Goal: Task Accomplishment & Management: Use online tool/utility

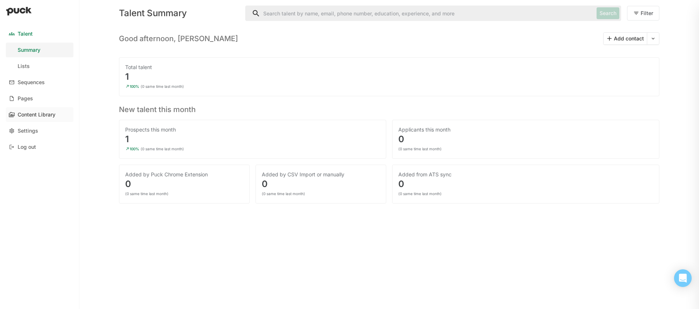
click at [29, 120] on link "Content Library" at bounding box center [40, 114] width 68 height 15
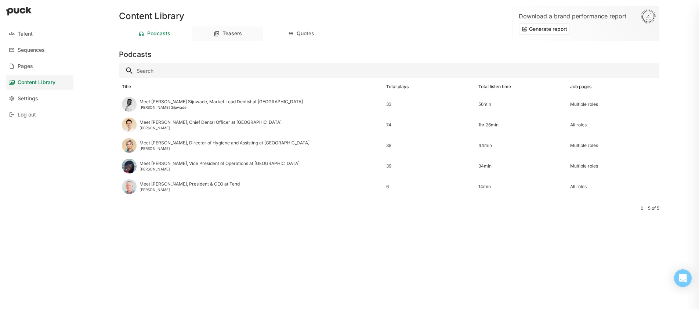
click at [226, 40] on div "Teasers" at bounding box center [227, 33] width 70 height 15
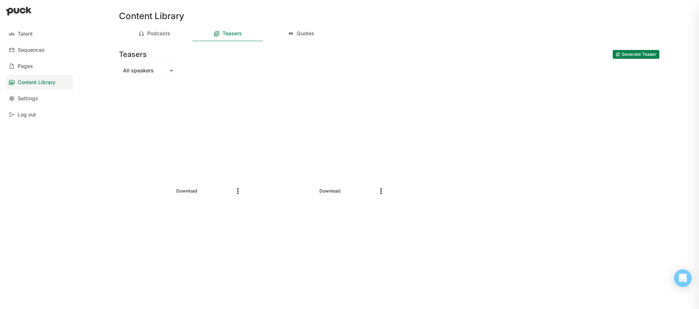
click at [642, 56] on button "Generate Teaser" at bounding box center [636, 54] width 47 height 9
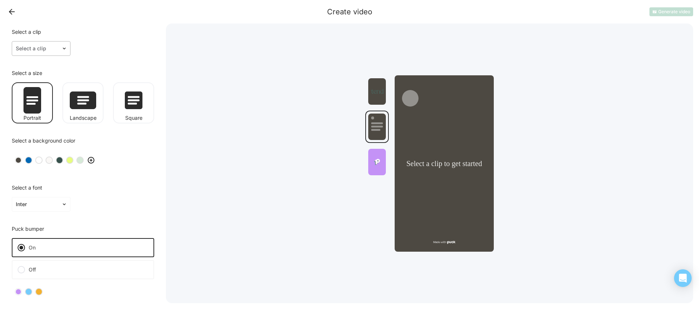
click at [47, 52] on div "Select a clip" at bounding box center [36, 48] width 49 height 11
click at [46, 98] on div "[PERSON_NAME]" at bounding box center [46, 101] width 42 height 6
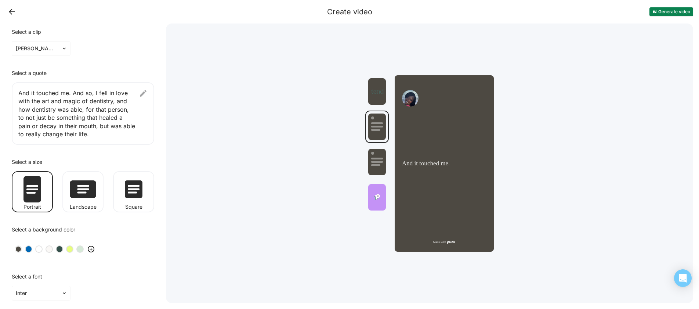
click at [60, 249] on div at bounding box center [59, 248] width 5 height 5
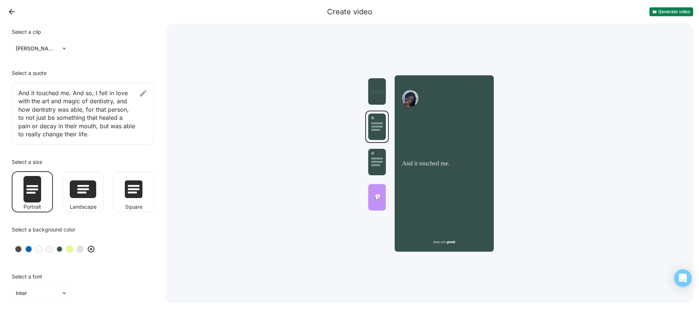
click at [83, 251] on div at bounding box center [83, 249] width 142 height 21
click at [83, 251] on div at bounding box center [79, 248] width 7 height 7
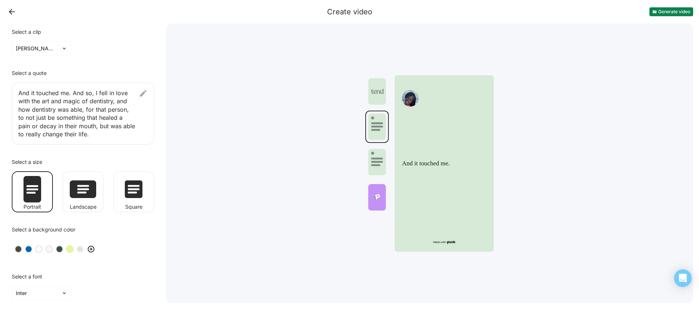
click at [57, 247] on div at bounding box center [59, 248] width 5 height 5
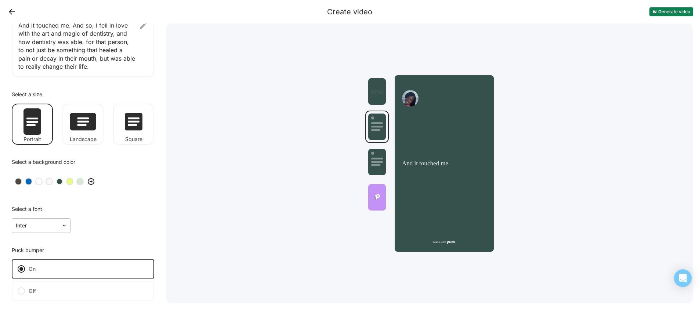
click at [63, 223] on div "Inter" at bounding box center [41, 225] width 59 height 15
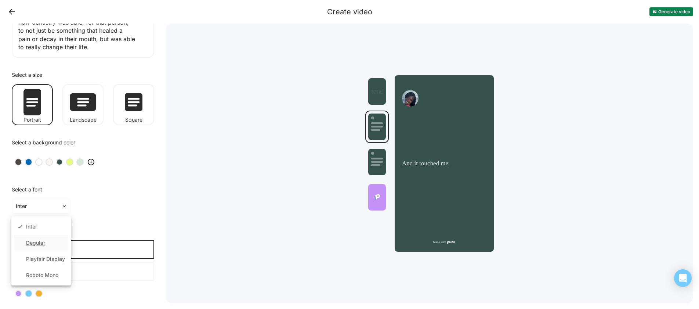
click at [50, 242] on div "Degular" at bounding box center [41, 242] width 54 height 15
click at [46, 203] on div at bounding box center [37, 206] width 42 height 8
click at [39, 256] on div "Playfair Display" at bounding box center [45, 259] width 39 height 6
drag, startPoint x: 41, startPoint y: 212, endPoint x: 38, endPoint y: 225, distance: 13.6
click at [41, 213] on div "Playfair Display" at bounding box center [41, 206] width 59 height 15
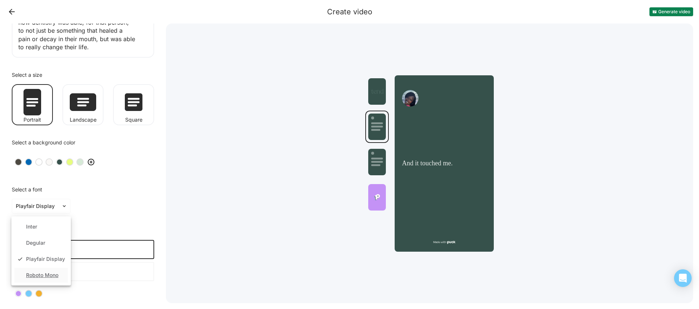
click at [36, 275] on div "Roboto Mono" at bounding box center [42, 275] width 32 height 6
click at [37, 198] on div "Select a font Roboto Mono" at bounding box center [83, 200] width 154 height 38
click at [37, 210] on div "Roboto Mono" at bounding box center [36, 206] width 49 height 11
click at [37, 255] on div "Playfair Display" at bounding box center [41, 259] width 54 height 15
click at [34, 268] on label "Off" at bounding box center [83, 271] width 142 height 19
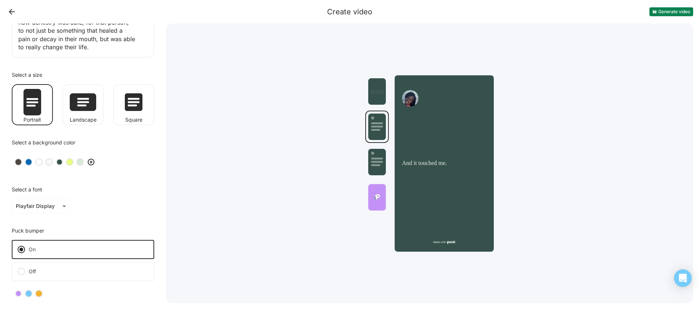
click at [0, 0] on input "Off" at bounding box center [0, 0] width 0 height 0
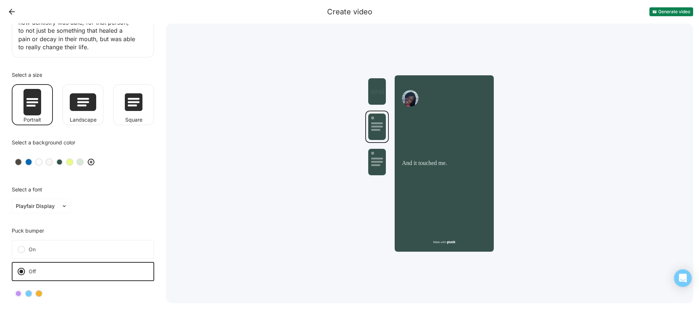
click at [36, 246] on label "On" at bounding box center [83, 249] width 142 height 19
click at [0, 0] on input "On" at bounding box center [0, 0] width 0 height 0
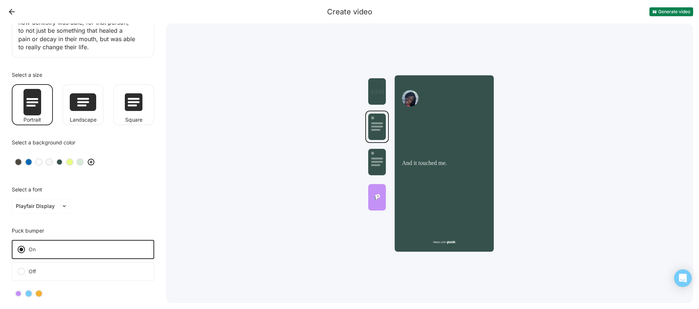
click at [35, 267] on label "Off" at bounding box center [83, 271] width 142 height 19
click at [0, 0] on input "Off" at bounding box center [0, 0] width 0 height 0
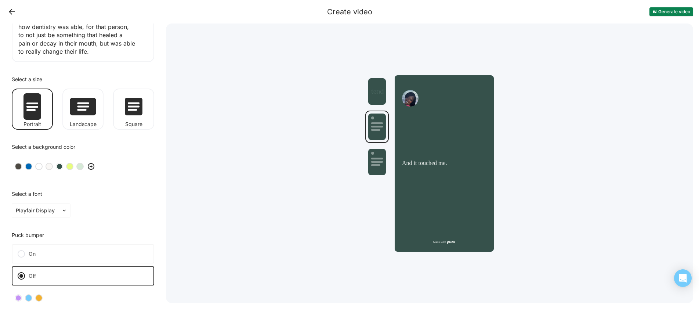
scroll to position [0, 0]
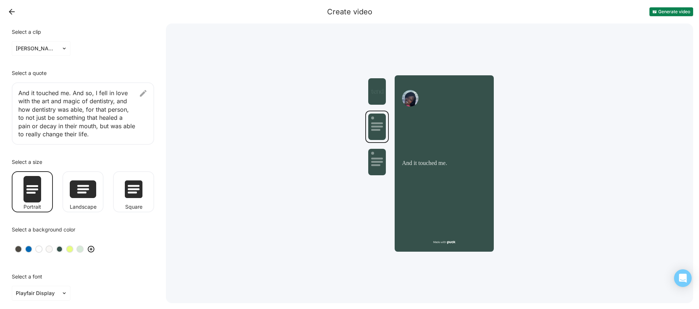
click at [676, 11] on button "Generate video" at bounding box center [672, 11] width 44 height 9
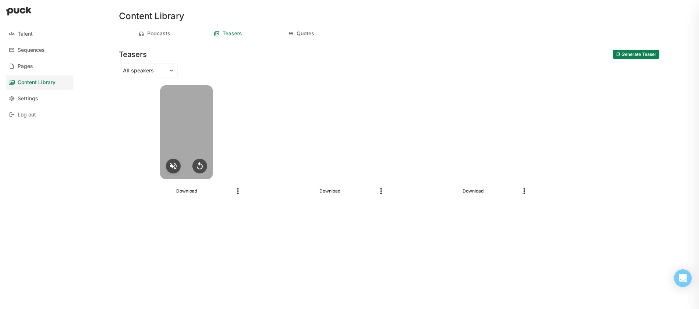
click at [171, 167] on img at bounding box center [173, 166] width 9 height 9
click at [183, 144] on div at bounding box center [186, 132] width 53 height 94
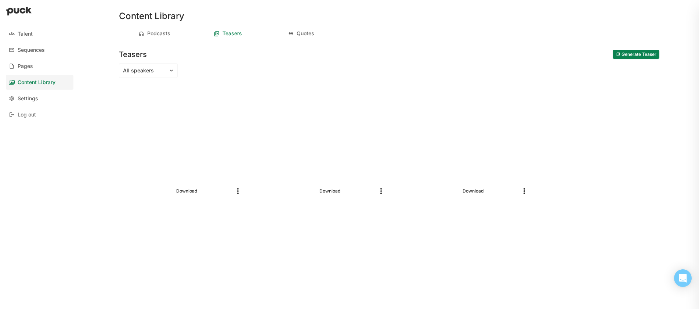
click at [236, 196] on div "Download" at bounding box center [186, 190] width 123 height 23
click at [236, 192] on img "More options" at bounding box center [238, 191] width 9 height 9
click at [187, 187] on link "Download" at bounding box center [186, 191] width 27 height 9
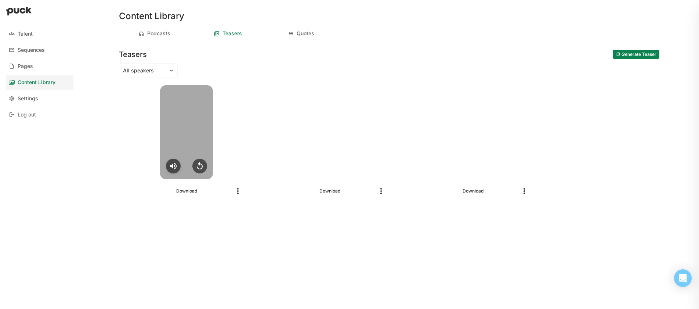
click at [174, 163] on img at bounding box center [173, 166] width 9 height 9
